Goal: Task Accomplishment & Management: Manage account settings

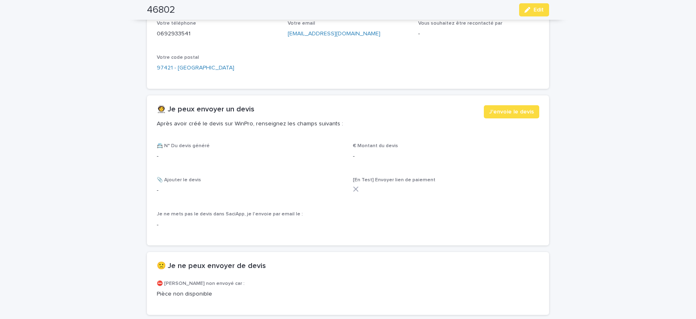
scroll to position [539, 0]
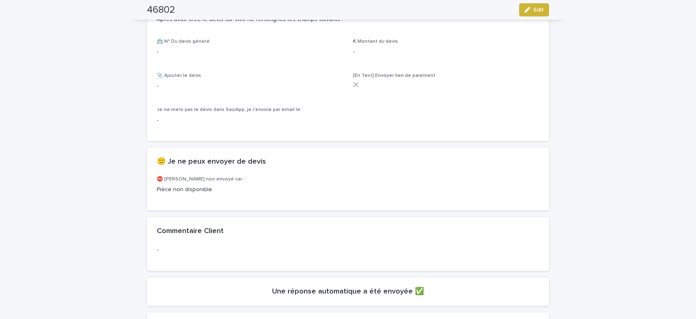
click at [536, 9] on span "Edit" at bounding box center [539, 10] width 10 height 6
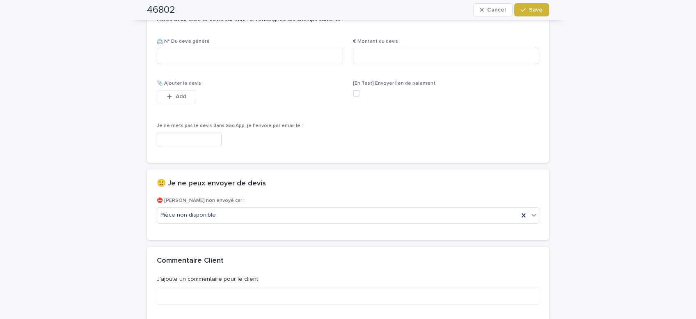
click at [537, 9] on span "Save" at bounding box center [536, 10] width 14 height 6
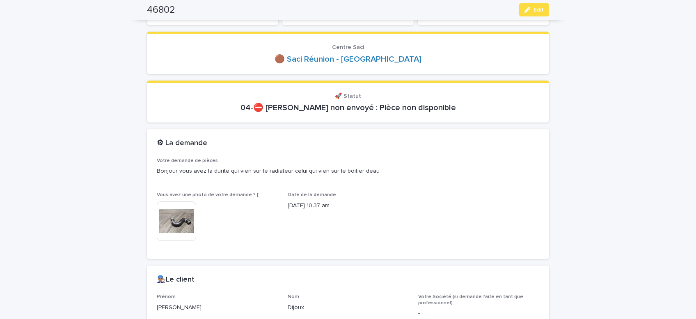
scroll to position [0, 0]
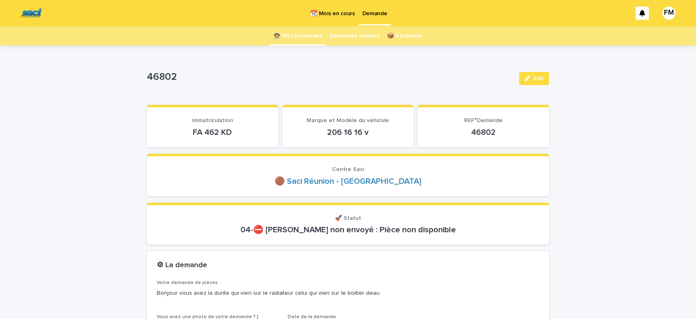
click at [379, 14] on p "Demande" at bounding box center [374, 8] width 25 height 17
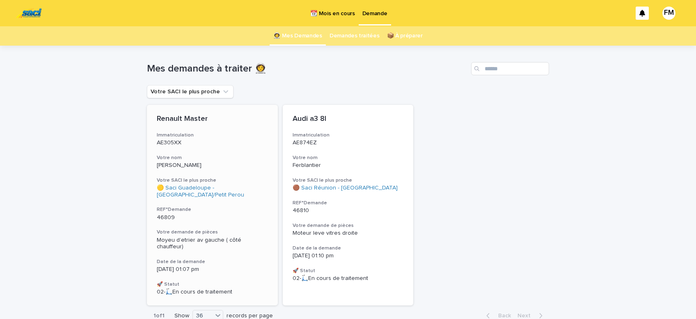
click at [185, 238] on span "Moyeu d’etrier av gauche ( côté chauffeur)" at bounding box center [200, 243] width 86 height 13
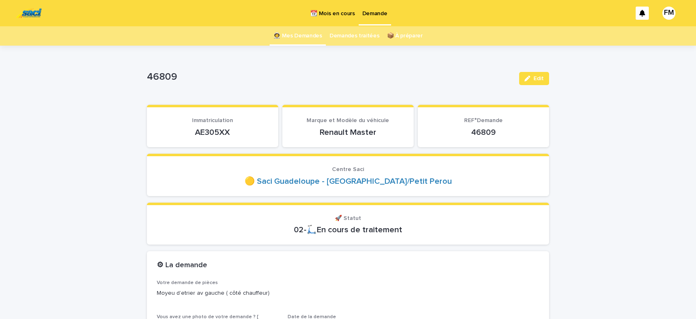
drag, startPoint x: 210, startPoint y: 132, endPoint x: 193, endPoint y: 131, distance: 17.3
click at [193, 131] on p "AE305XX" at bounding box center [213, 132] width 112 height 10
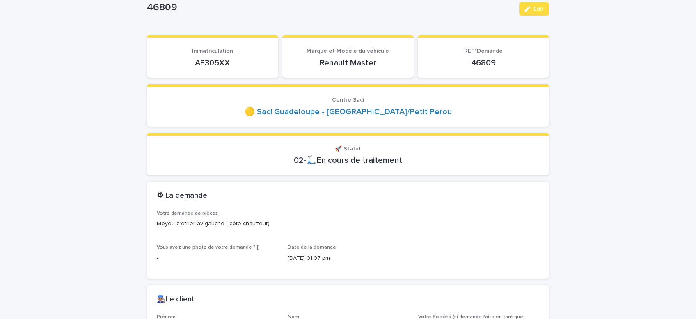
scroll to position [139, 0]
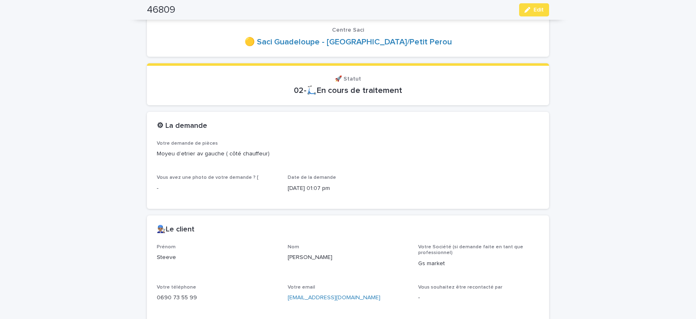
drag, startPoint x: 187, startPoint y: 259, endPoint x: 130, endPoint y: 258, distance: 57.1
click at [157, 258] on div "Steeve" at bounding box center [217, 256] width 121 height 10
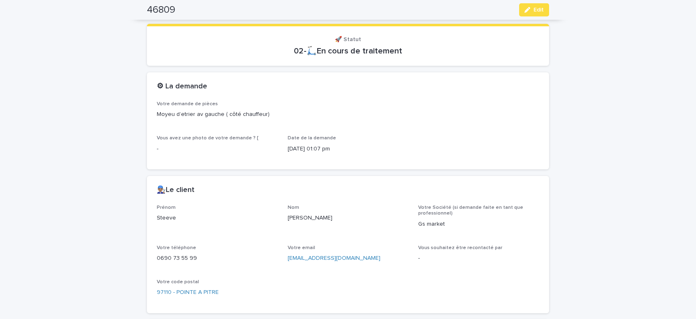
scroll to position [243, 0]
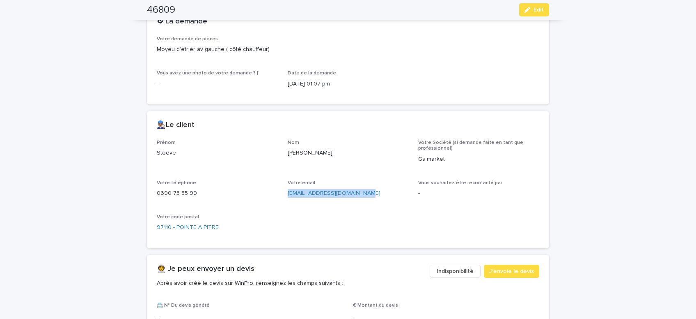
drag, startPoint x: 368, startPoint y: 193, endPoint x: 307, endPoint y: 194, distance: 60.8
click at [288, 192] on div "[EMAIL_ADDRESS][DOMAIN_NAME]" at bounding box center [348, 192] width 121 height 10
drag, startPoint x: 308, startPoint y: 195, endPoint x: 317, endPoint y: 195, distance: 9.0
copy link "[EMAIL_ADDRESS][DOMAIN_NAME]"
click at [518, 267] on span "J'envoie le devis" at bounding box center [511, 271] width 45 height 8
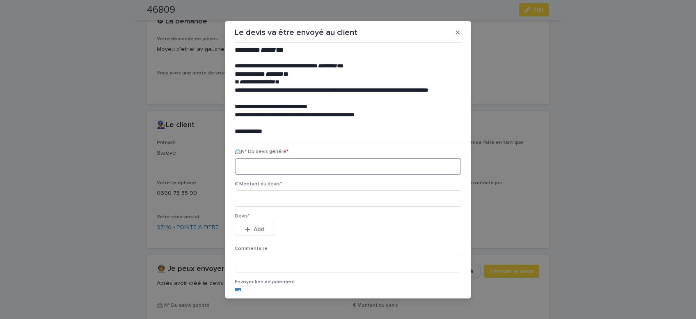
paste input "********"
type input "********"
click at [273, 202] on input at bounding box center [348, 198] width 227 height 16
type input "******"
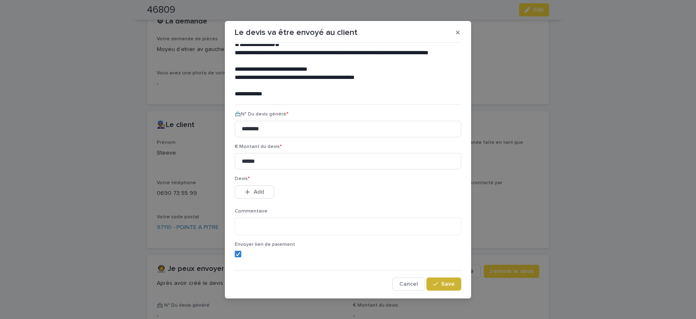
click at [443, 282] on span "Save" at bounding box center [448, 284] width 14 height 6
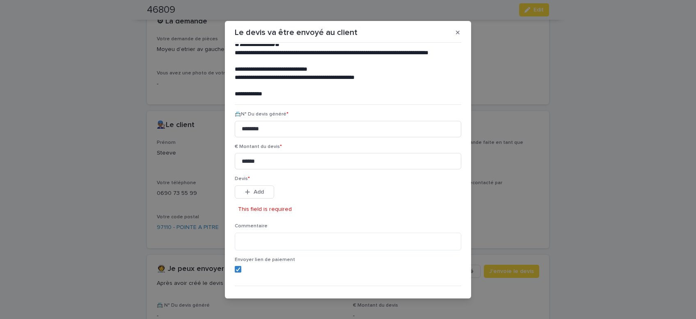
drag, startPoint x: 267, startPoint y: 195, endPoint x: 422, endPoint y: 218, distance: 157.3
click at [266, 195] on button "Add" at bounding box center [254, 191] width 39 height 13
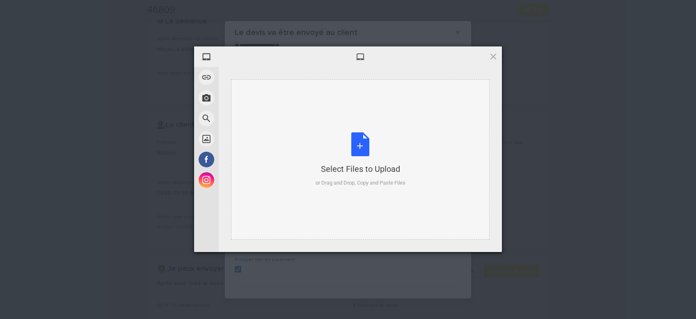
click at [360, 146] on div "Select Files to Upload or Drag and Drop, Copy and Paste Files" at bounding box center [361, 159] width 90 height 55
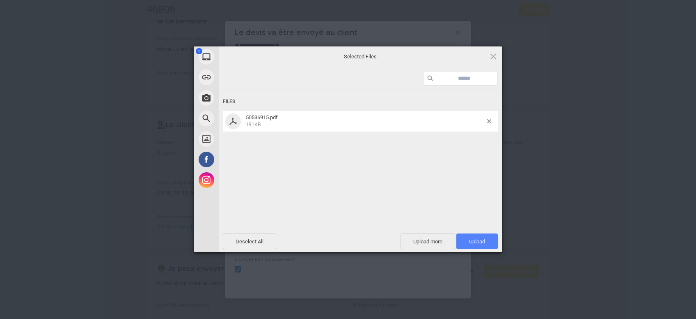
click at [474, 240] on span "Upload 1" at bounding box center [477, 241] width 16 height 6
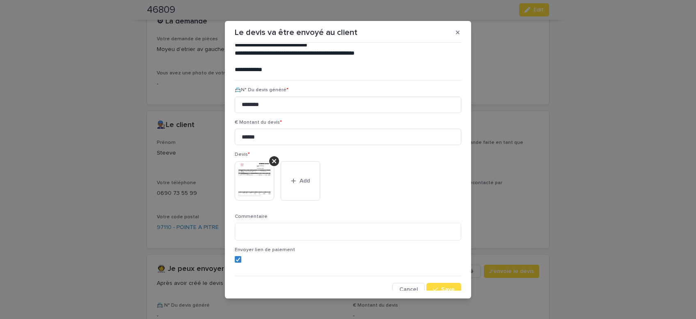
scroll to position [67, 0]
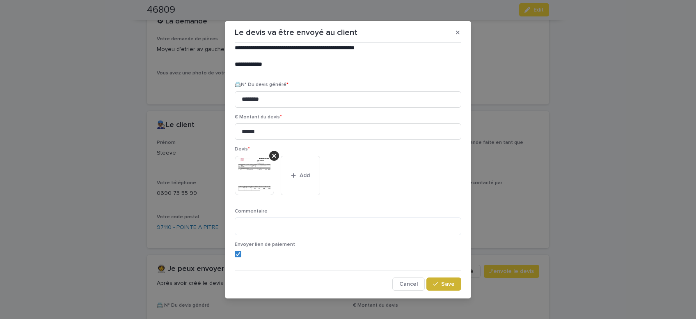
click at [445, 286] on span "Save" at bounding box center [448, 284] width 14 height 6
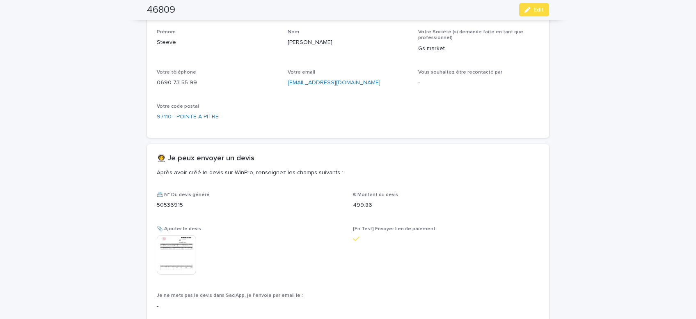
scroll to position [394, 0]
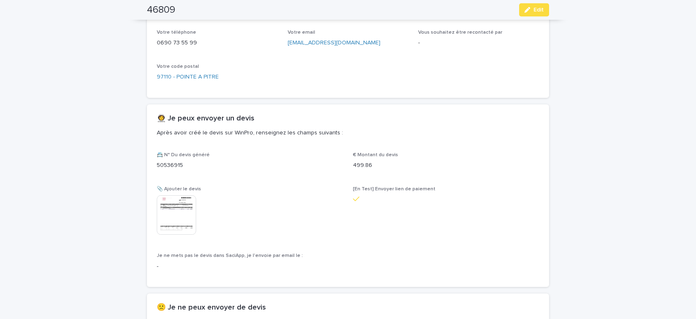
click at [545, 11] on button "Edit" at bounding box center [534, 9] width 30 height 13
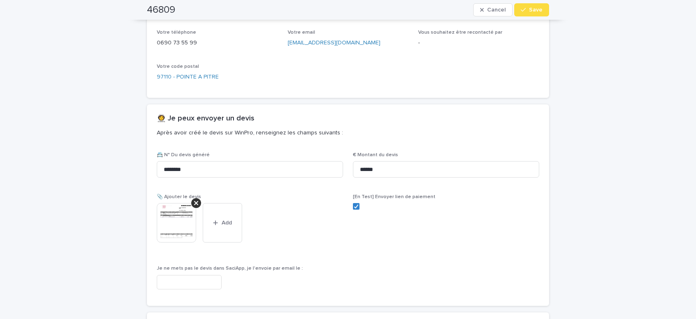
scroll to position [417, 0]
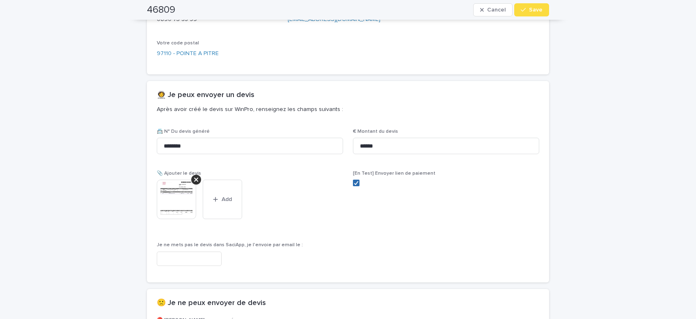
click at [356, 185] on span at bounding box center [356, 182] width 7 height 7
drag, startPoint x: 535, startPoint y: 14, endPoint x: 536, endPoint y: 9, distance: 4.6
click at [535, 14] on button "Save" at bounding box center [531, 9] width 35 height 13
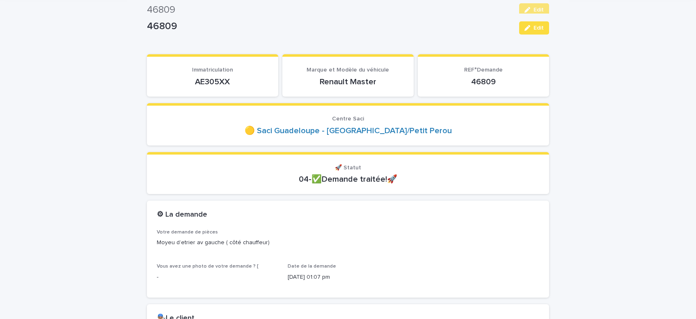
scroll to position [0, 0]
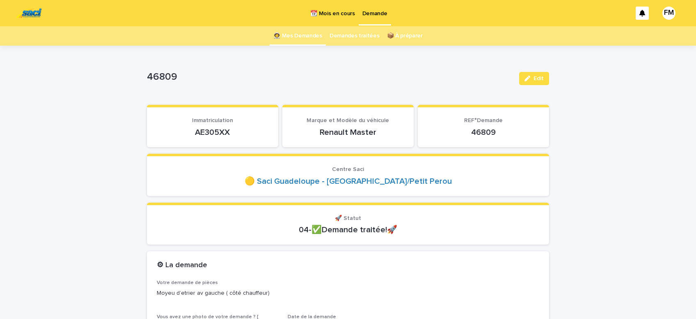
click at [376, 13] on p "Demande" at bounding box center [374, 8] width 25 height 17
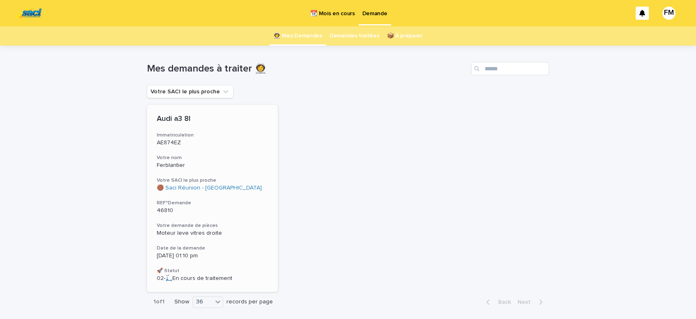
click at [173, 254] on p "[DATE] 01:10 pm" at bounding box center [212, 255] width 111 height 7
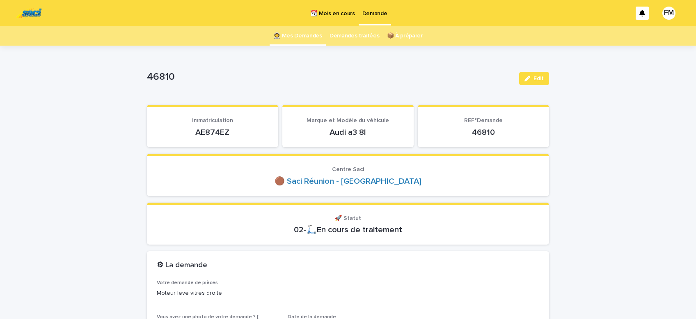
drag, startPoint x: 234, startPoint y: 133, endPoint x: 196, endPoint y: 140, distance: 38.0
click at [194, 134] on p "AE874EZ" at bounding box center [213, 132] width 112 height 10
copy p "AE874EZ"
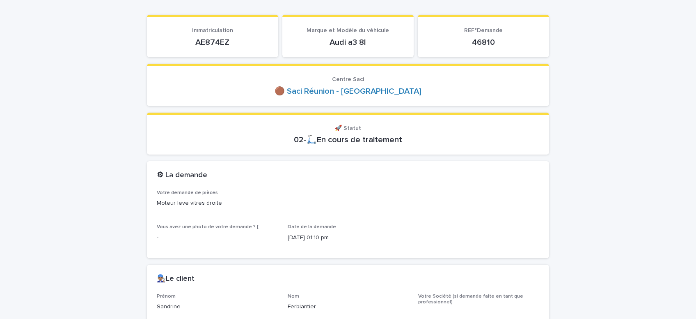
scroll to position [139, 0]
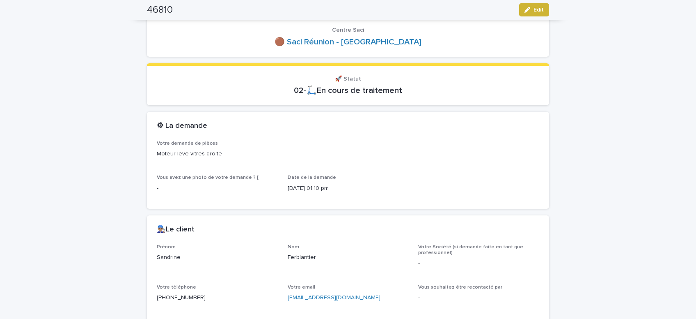
click at [532, 10] on div "button" at bounding box center [529, 10] width 9 height 6
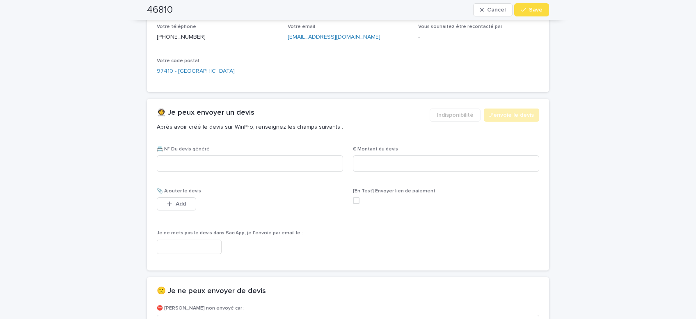
scroll to position [452, 0]
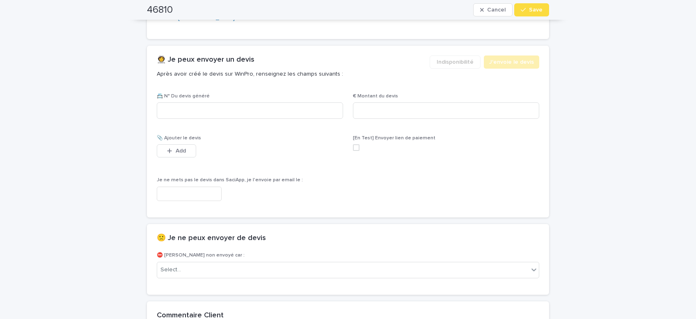
click at [194, 192] on input "text" at bounding box center [189, 193] width 65 height 14
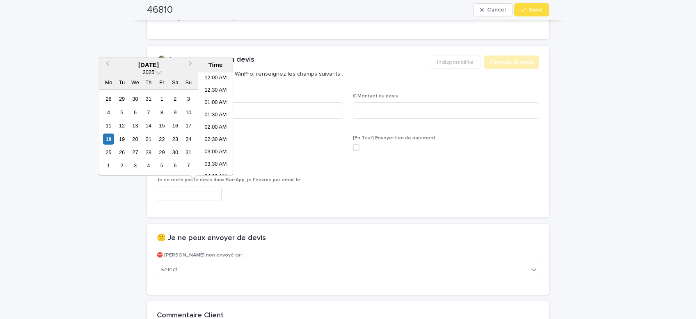
scroll to position [275, 0]
click at [211, 124] on li "01:00 PM" at bounding box center [215, 124] width 35 height 12
type input "**********"
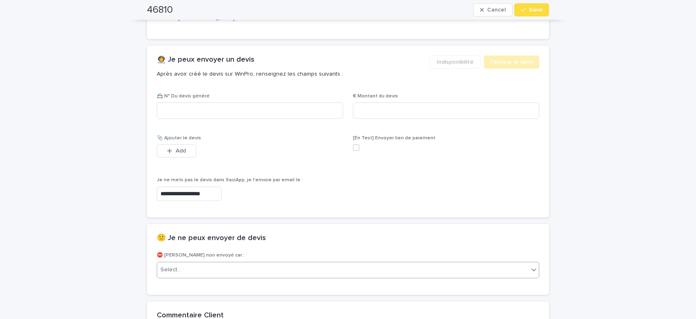
scroll to position [452, 0]
click at [210, 270] on div "Select..." at bounding box center [342, 270] width 371 height 14
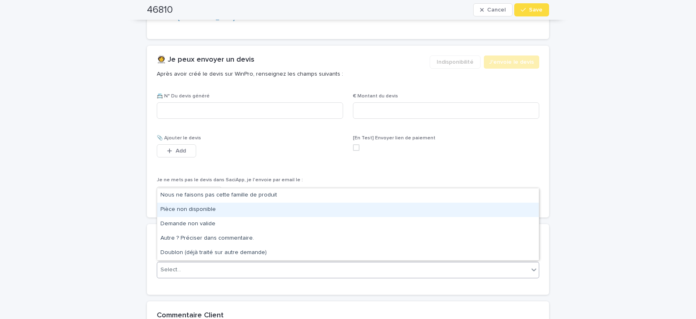
click at [191, 210] on div "Pièce non disponible" at bounding box center [348, 209] width 382 height 14
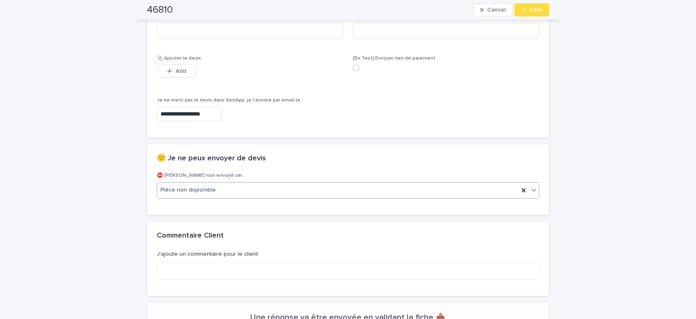
scroll to position [558, 0]
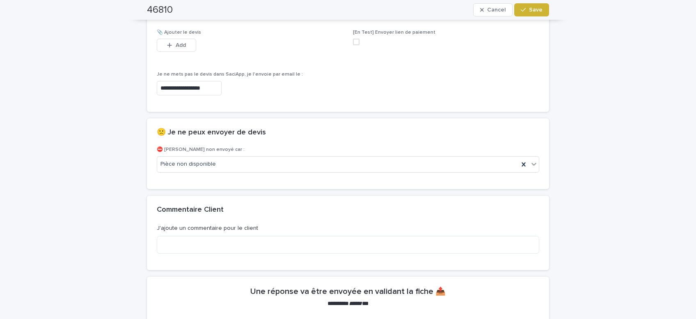
click at [537, 14] on button "Save" at bounding box center [531, 9] width 35 height 13
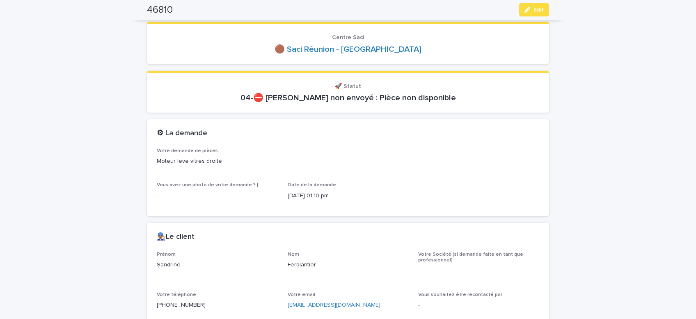
scroll to position [0, 0]
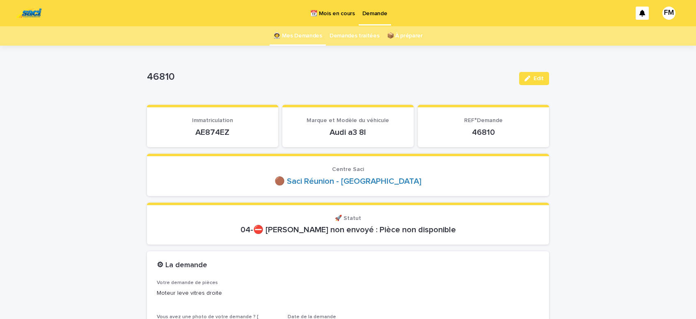
click at [371, 14] on p "Demande" at bounding box center [374, 8] width 25 height 17
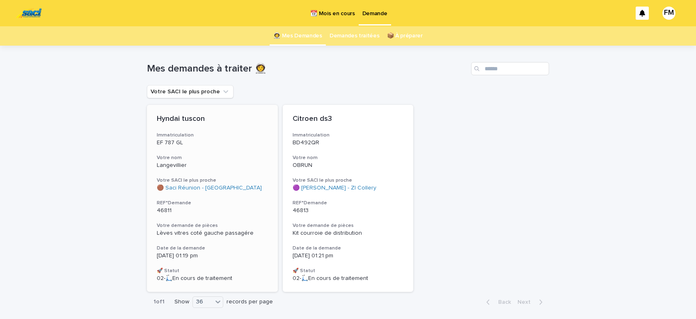
click at [179, 232] on span "Lèves vitres coté gauche passagére" at bounding box center [205, 233] width 97 height 6
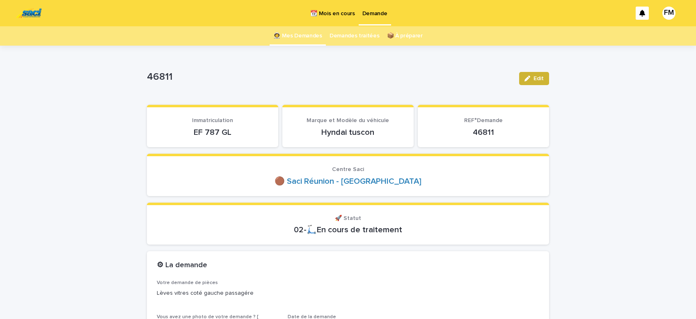
click at [543, 80] on span "Edit" at bounding box center [539, 79] width 10 height 6
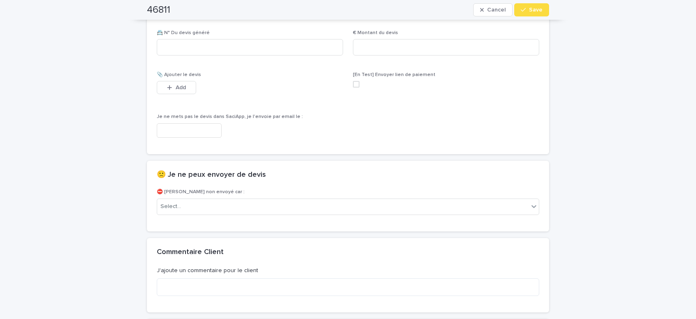
scroll to position [522, 0]
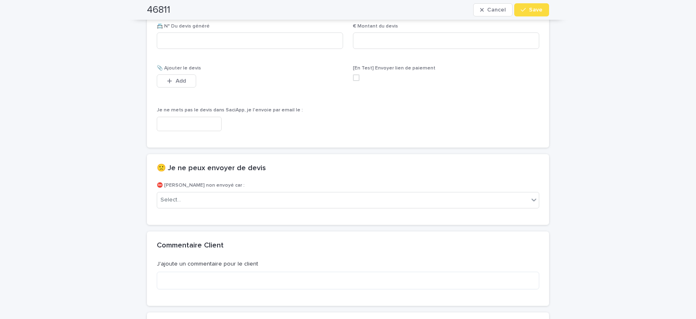
click at [202, 124] on input "text" at bounding box center [189, 124] width 65 height 14
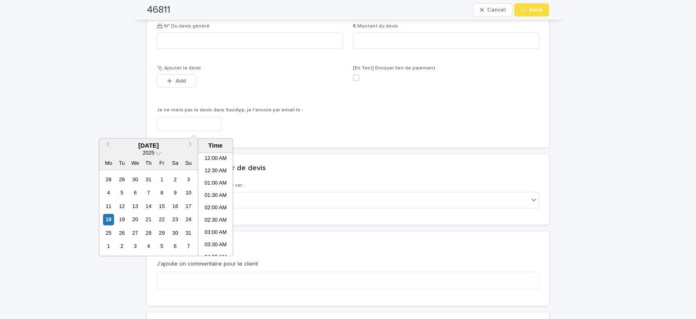
scroll to position [275, 0]
click at [213, 202] on li "01:00 PM" at bounding box center [215, 204] width 35 height 12
type input "**********"
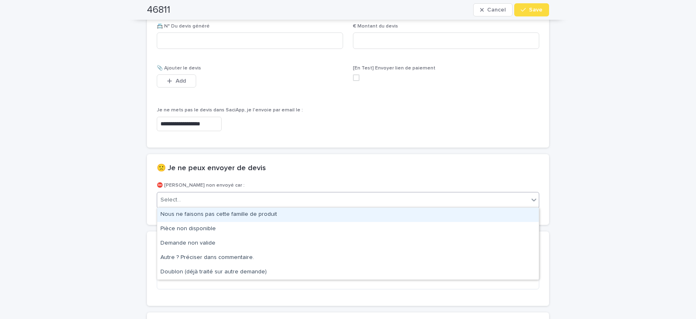
click at [197, 201] on div "Select..." at bounding box center [342, 200] width 371 height 14
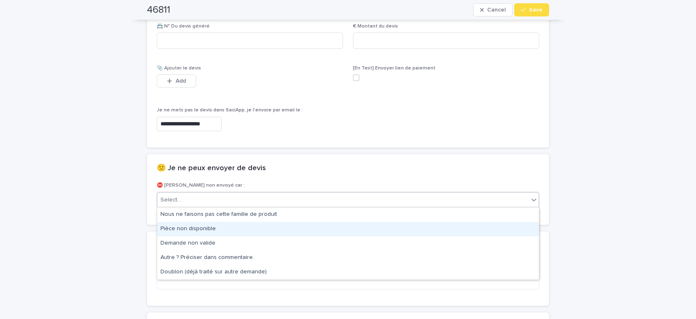
drag, startPoint x: 204, startPoint y: 231, endPoint x: 342, endPoint y: 167, distance: 152.1
click at [204, 230] on div "Pièce non disponible" at bounding box center [348, 229] width 382 height 14
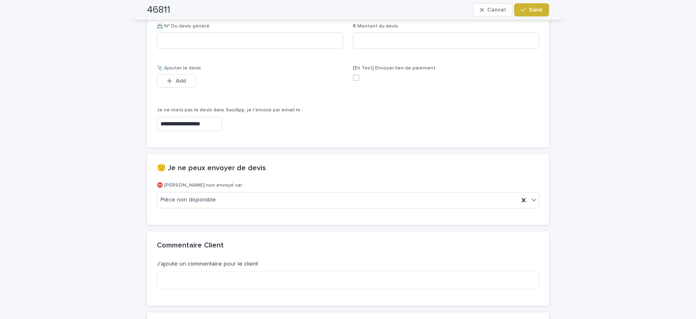
click at [533, 12] on span "Save" at bounding box center [536, 10] width 14 height 6
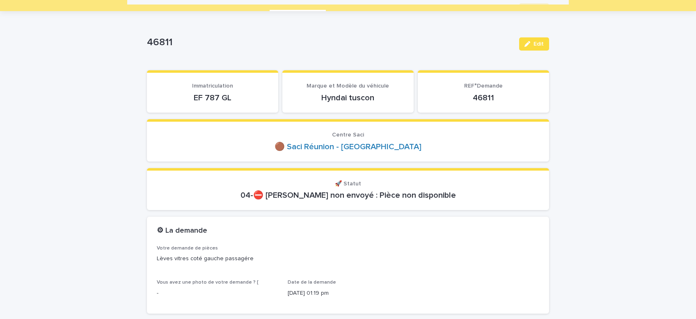
scroll to position [0, 0]
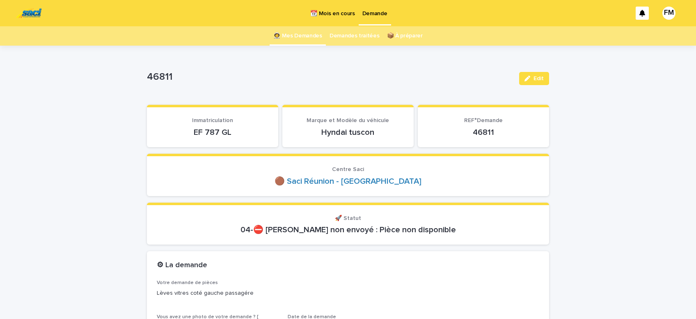
click at [376, 11] on p "Demande" at bounding box center [374, 8] width 25 height 17
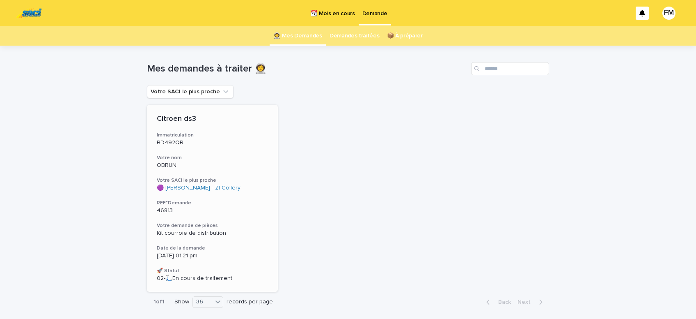
click at [182, 233] on span "Kit courroie de distribution" at bounding box center [191, 233] width 69 height 6
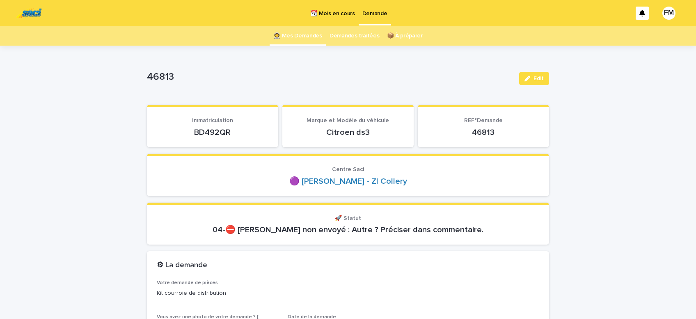
click at [370, 16] on p "Demande" at bounding box center [374, 8] width 25 height 17
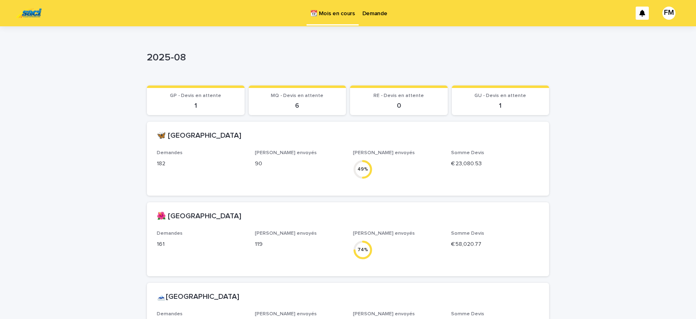
click at [379, 12] on p "Demande" at bounding box center [374, 8] width 25 height 17
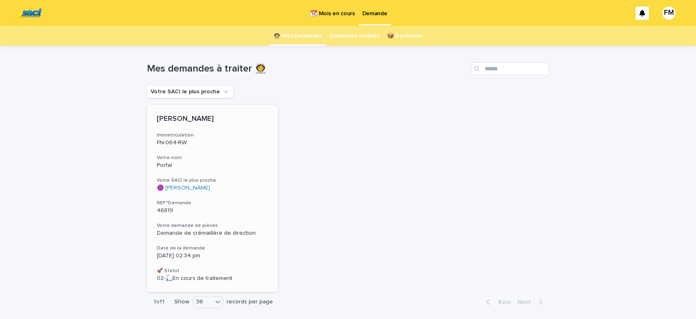
click at [199, 233] on span "Demande de crémaillère de direction" at bounding box center [206, 233] width 99 height 6
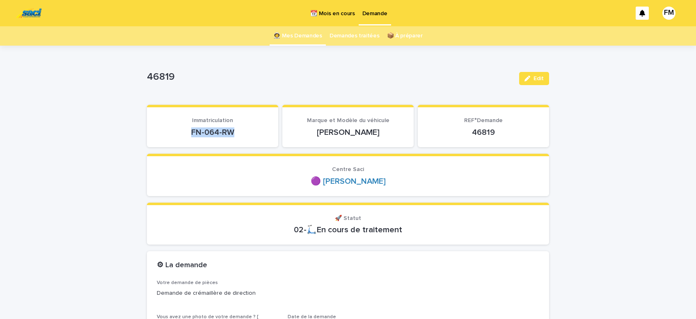
drag, startPoint x: 240, startPoint y: 129, endPoint x: 191, endPoint y: 136, distance: 49.8
click at [191, 136] on p "FN-064-RW" at bounding box center [213, 132] width 112 height 10
copy p "FN-064-RW"
drag, startPoint x: 246, startPoint y: 114, endPoint x: 245, endPoint y: 110, distance: 4.3
copy p "FN-064-RW"
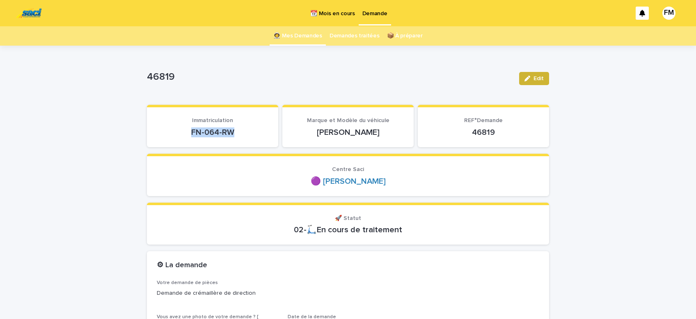
click at [539, 79] on span "Edit" at bounding box center [539, 79] width 10 height 6
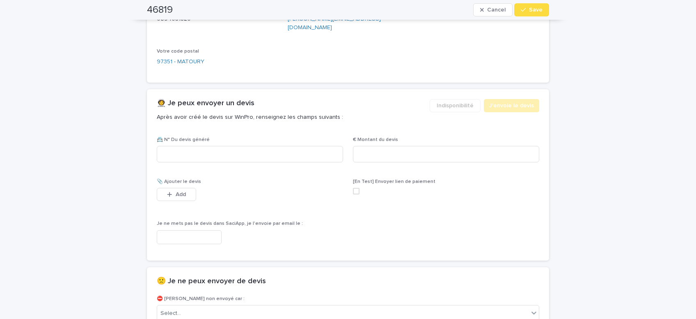
scroll to position [452, 0]
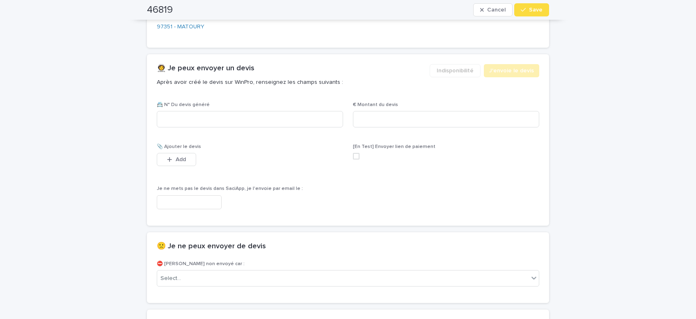
click at [201, 195] on input "text" at bounding box center [189, 202] width 65 height 14
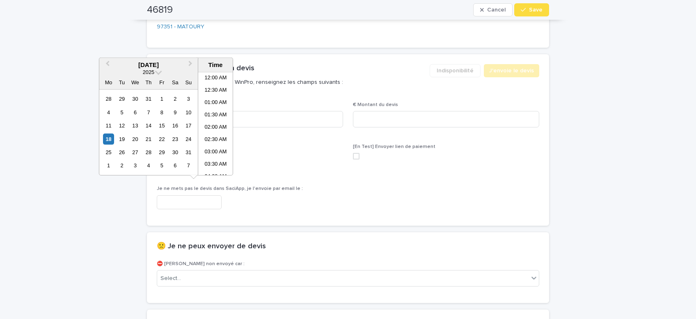
scroll to position [312, 0]
click at [213, 124] on li "02:30 PM" at bounding box center [215, 124] width 35 height 12
type input "**********"
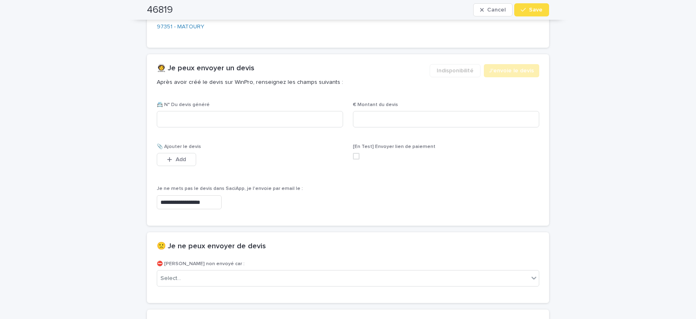
scroll to position [452, 0]
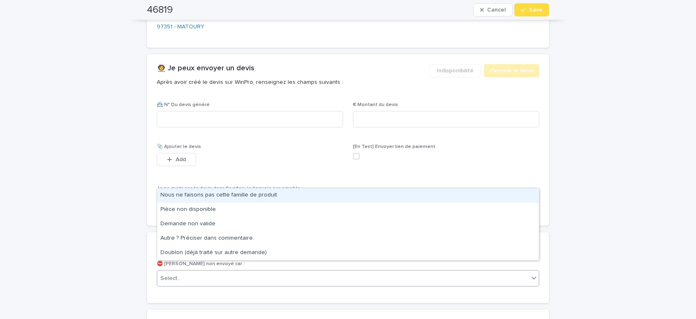
click at [214, 271] on div "Select..." at bounding box center [342, 278] width 371 height 14
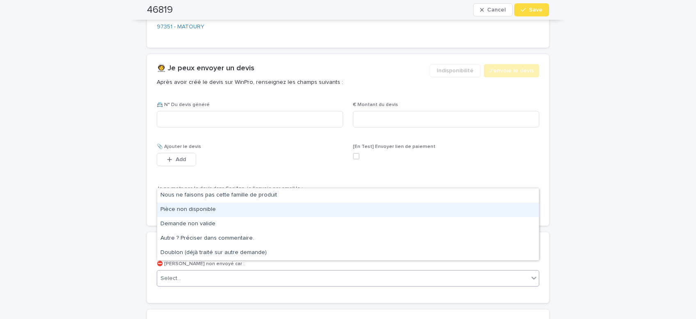
click at [209, 209] on div "Pièce non disponible" at bounding box center [348, 209] width 382 height 14
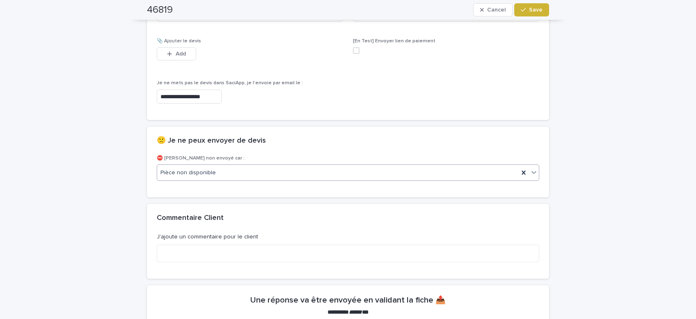
click at [533, 6] on button "Save" at bounding box center [531, 9] width 35 height 13
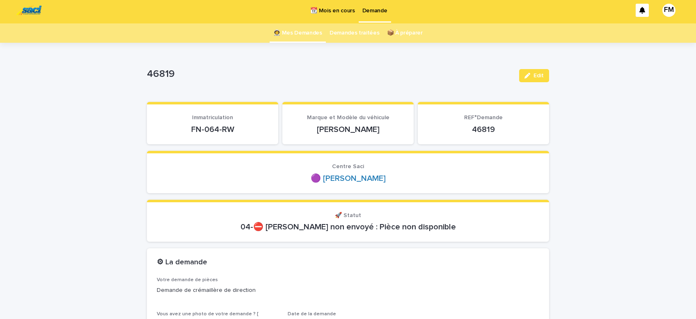
scroll to position [0, 0]
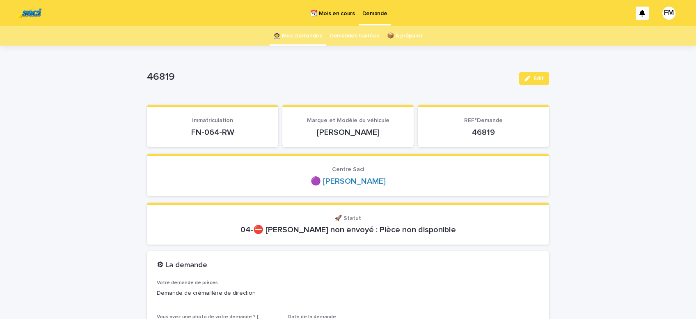
click at [373, 14] on p "Demande" at bounding box center [374, 8] width 25 height 17
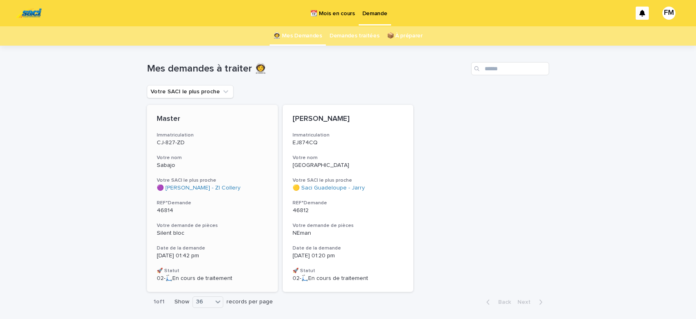
click at [165, 251] on div "18/8/2025 01:42 pm" at bounding box center [212, 254] width 111 height 9
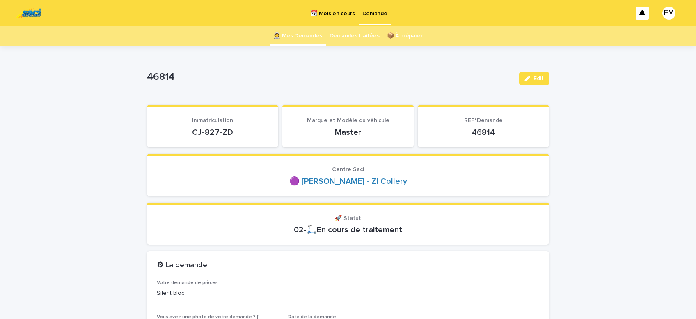
scroll to position [69, 0]
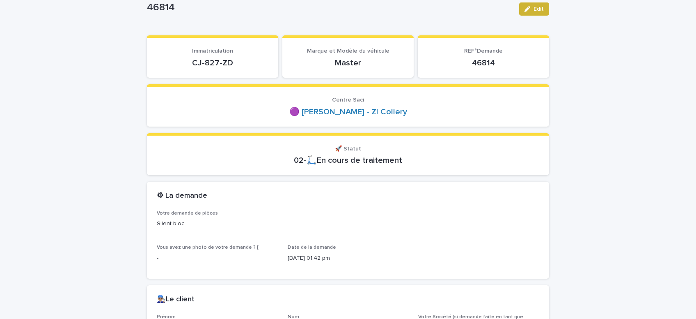
click at [539, 11] on button "Edit" at bounding box center [534, 8] width 30 height 13
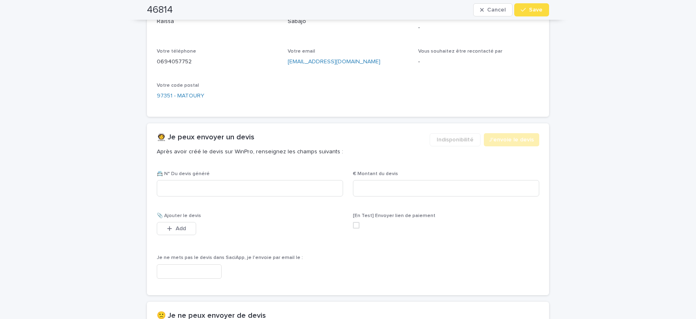
scroll to position [417, 0]
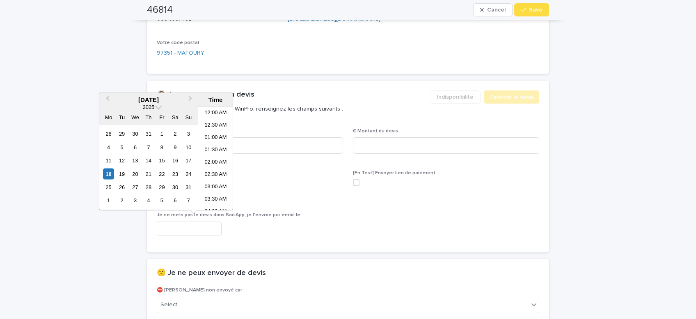
click at [204, 227] on input "text" at bounding box center [189, 228] width 65 height 14
click at [214, 160] on li "02:30 PM" at bounding box center [215, 159] width 35 height 12
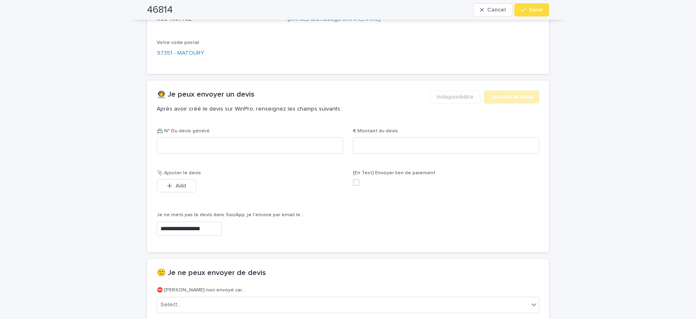
type input "**********"
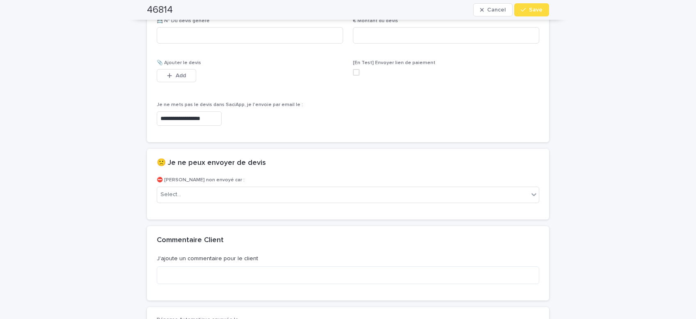
scroll to position [557, 0]
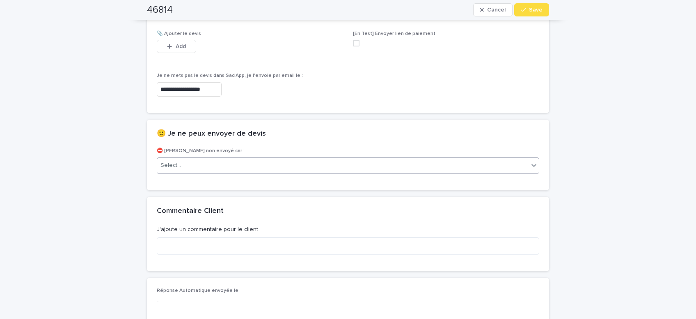
click at [209, 165] on div "Select..." at bounding box center [342, 165] width 371 height 14
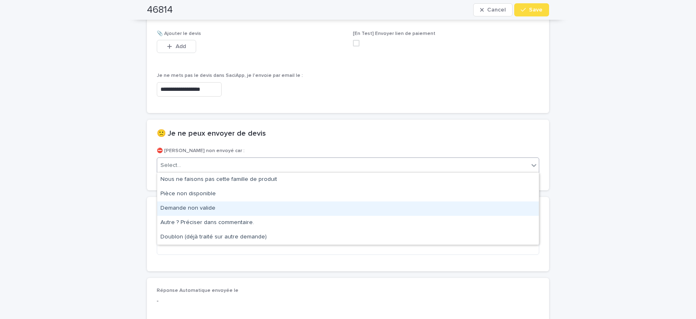
click at [201, 209] on div "Demande non valide" at bounding box center [348, 208] width 382 height 14
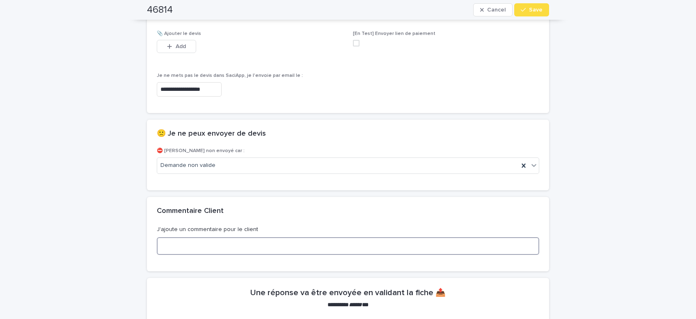
click at [223, 247] on textarea at bounding box center [348, 246] width 383 height 18
click at [166, 246] on textarea "**********" at bounding box center [348, 246] width 383 height 18
click at [235, 248] on textarea "**********" at bounding box center [348, 246] width 383 height 18
type textarea "**********"
click at [527, 7] on div "button" at bounding box center [525, 10] width 8 height 6
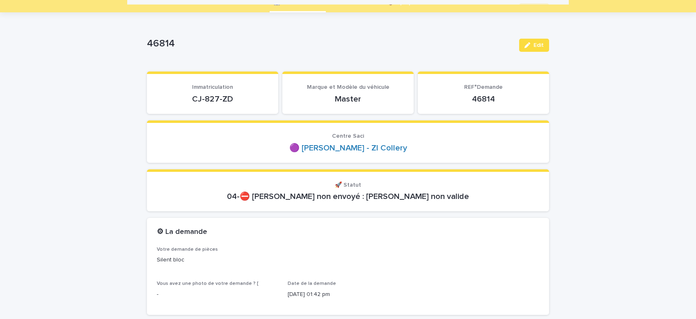
scroll to position [0, 0]
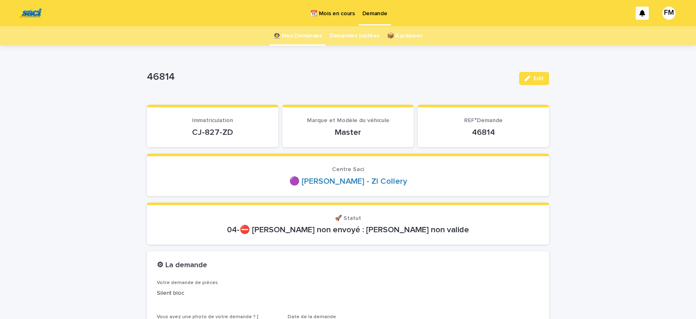
click at [371, 15] on p "Demande" at bounding box center [374, 8] width 25 height 17
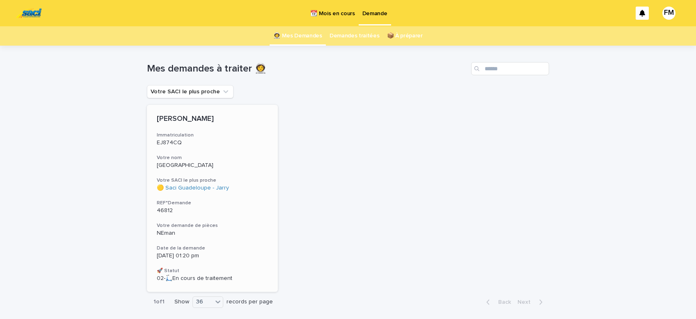
click at [172, 250] on h3 "Date de la demande" at bounding box center [212, 248] width 111 height 7
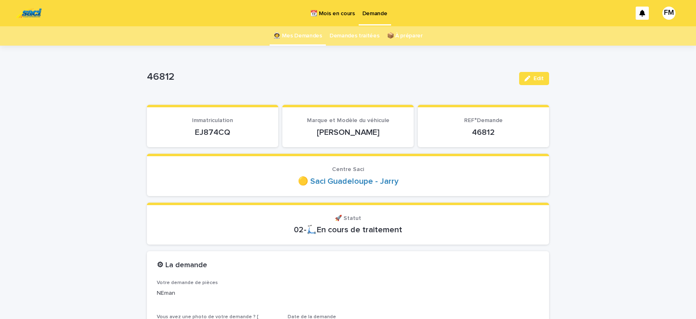
drag, startPoint x: 529, startPoint y: 79, endPoint x: 308, endPoint y: 148, distance: 231.5
click at [530, 79] on icon "button" at bounding box center [528, 79] width 6 height 6
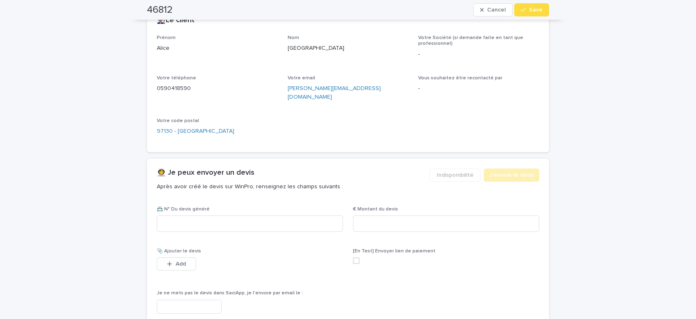
scroll to position [452, 0]
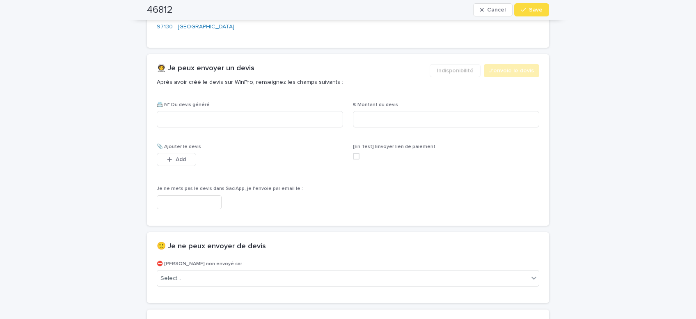
click at [199, 195] on input "text" at bounding box center [189, 202] width 65 height 14
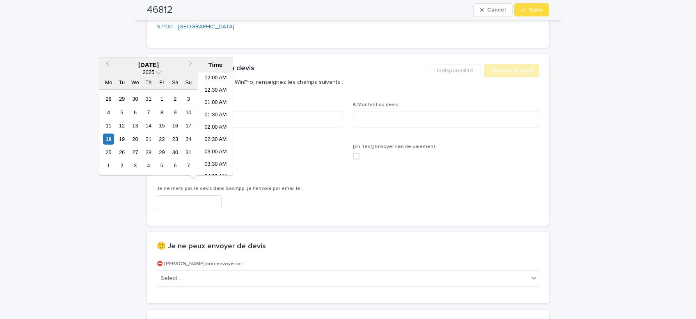
scroll to position [312, 0]
click at [217, 122] on li "02:30 PM" at bounding box center [215, 124] width 35 height 12
type input "**********"
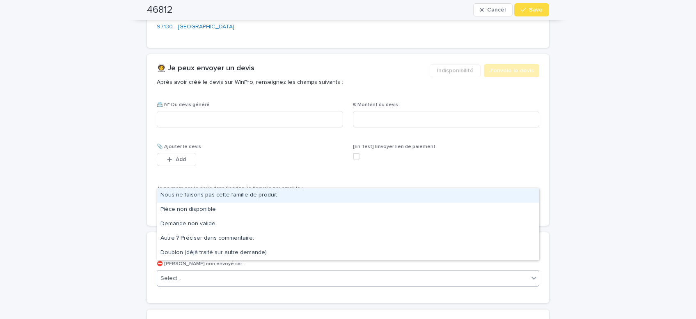
click at [217, 272] on div "Select..." at bounding box center [342, 278] width 371 height 14
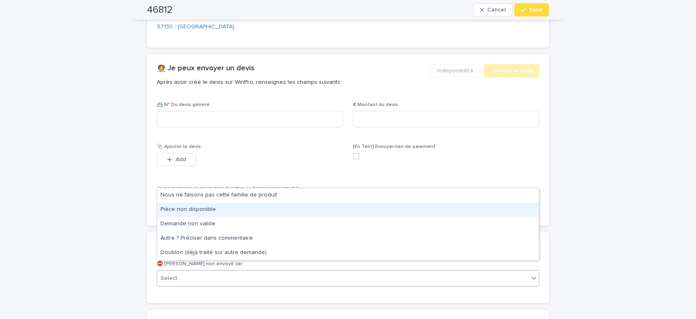
click at [207, 207] on div "Pièce non disponible" at bounding box center [348, 209] width 382 height 14
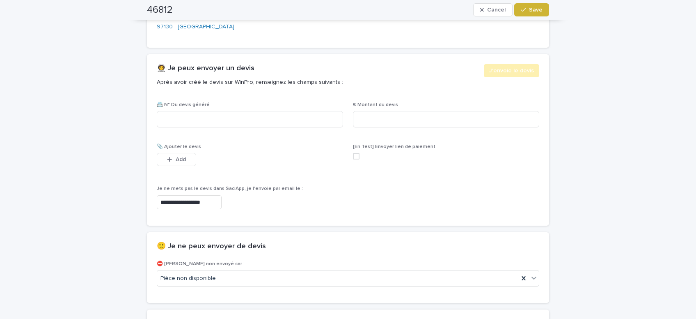
drag, startPoint x: 528, startPoint y: 11, endPoint x: 540, endPoint y: 14, distance: 12.2
click at [532, 14] on button "Save" at bounding box center [531, 9] width 35 height 13
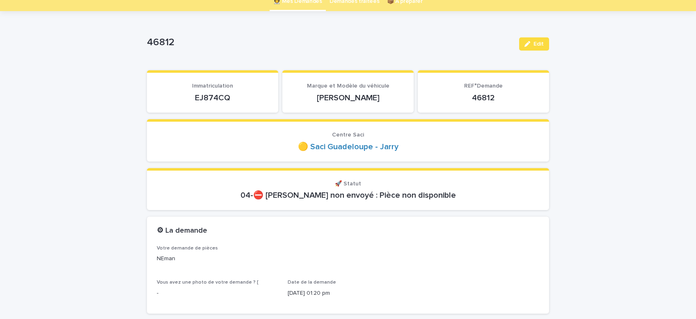
scroll to position [0, 0]
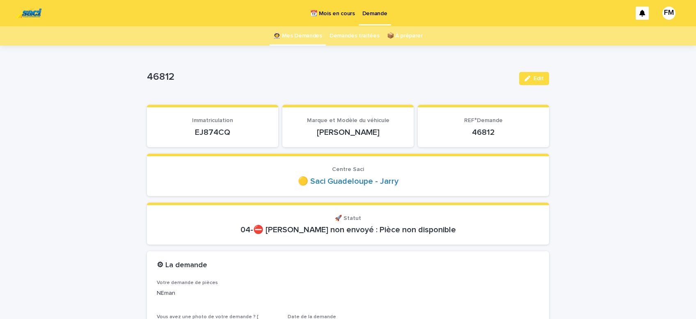
click at [368, 11] on p "Demande" at bounding box center [374, 8] width 25 height 17
